Goal: Obtain resource: Download file/media

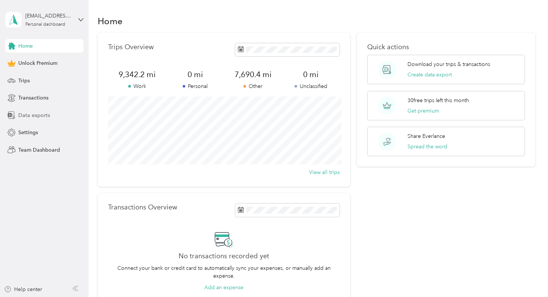
click at [49, 112] on div "Data exports" at bounding box center [44, 114] width 78 height 13
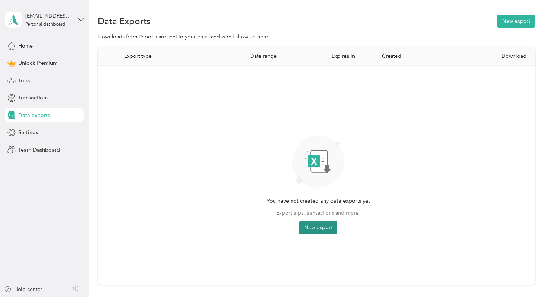
click at [310, 226] on button "New export" at bounding box center [318, 227] width 38 height 13
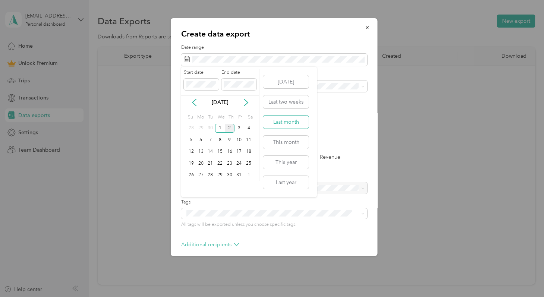
click at [294, 123] on button "Last month" at bounding box center [285, 121] width 45 height 13
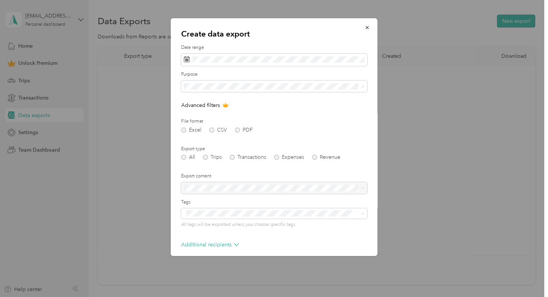
scroll to position [33, 0]
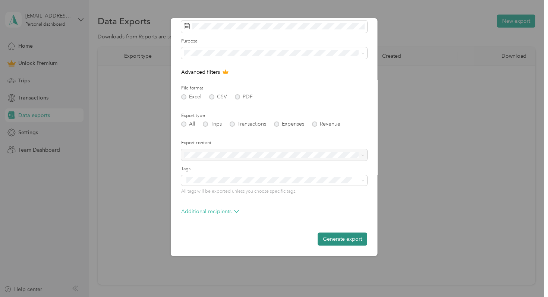
click at [322, 240] on button "Generate export" at bounding box center [342, 238] width 50 height 13
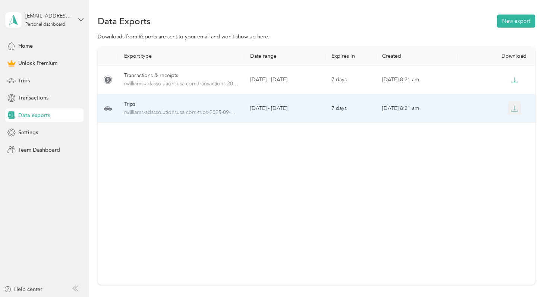
click at [517, 108] on icon "button" at bounding box center [514, 108] width 7 height 7
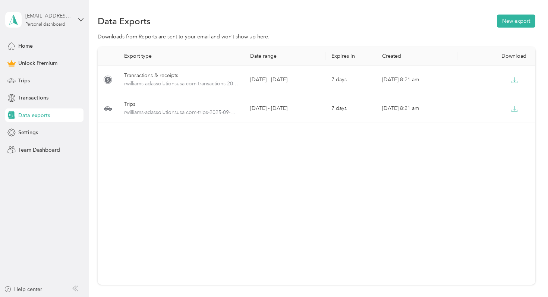
click at [71, 14] on div "[EMAIL_ADDRESS][DOMAIN_NAME]" at bounding box center [48, 16] width 47 height 8
click at [80, 57] on div "Log out" at bounding box center [83, 59] width 146 height 13
